Goal: Information Seeking & Learning: Learn about a topic

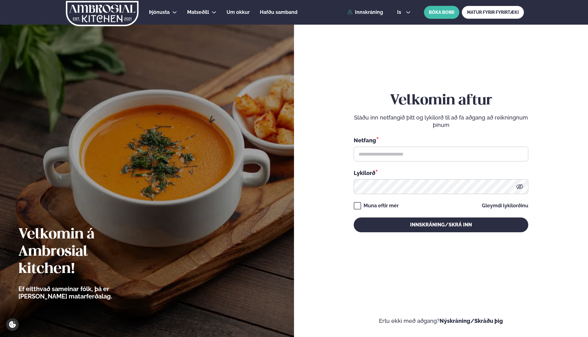
click at [400, 162] on div "Netfang * Lykilorð *" at bounding box center [441, 165] width 174 height 58
click at [402, 157] on input "text" at bounding box center [441, 153] width 174 height 15
type input "**********"
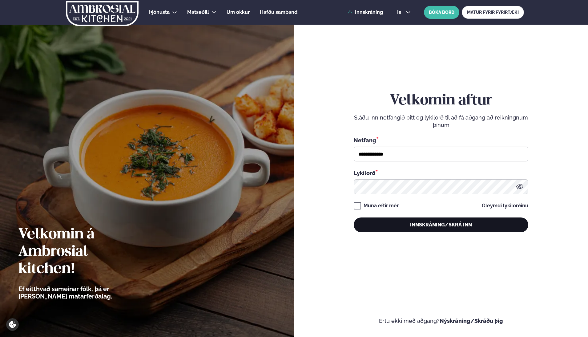
click at [427, 220] on button "Innskráning/Skrá inn" at bounding box center [441, 224] width 174 height 15
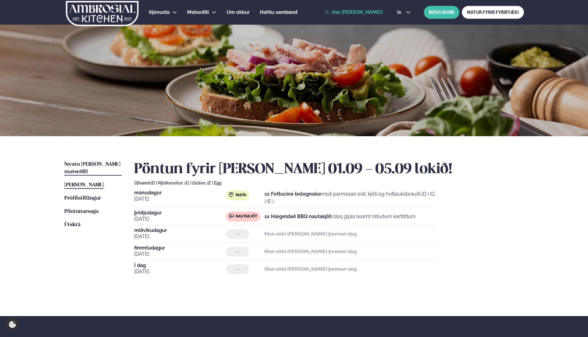
click at [107, 165] on span "Næstu [PERSON_NAME] matseðill" at bounding box center [92, 168] width 56 height 13
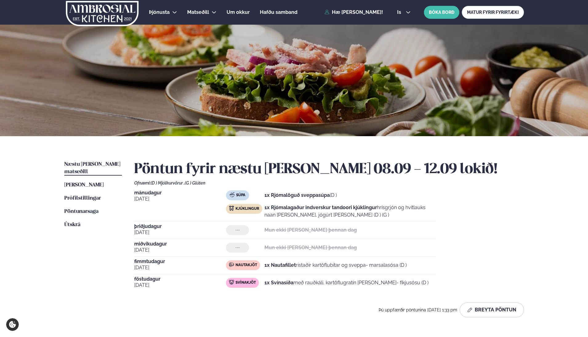
drag, startPoint x: 135, startPoint y: 194, endPoint x: 429, endPoint y: 281, distance: 307.1
click at [430, 282] on div "[DATE] Súpa 1x Rjómalöguð sveppasúpa (D ) Kjúklingur 1x Rjómalagaður indverskur…" at bounding box center [329, 240] width 390 height 101
copy div "[DATE] Súpa 1x Rjómalöguð sveppasúpa (D ) Kjúklingur 1x Rjómalagaður indverskur…"
